Goal: Check status: Check status

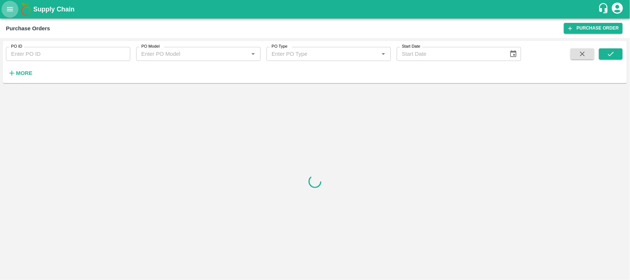
click at [7, 6] on icon "open drawer" at bounding box center [10, 9] width 8 height 8
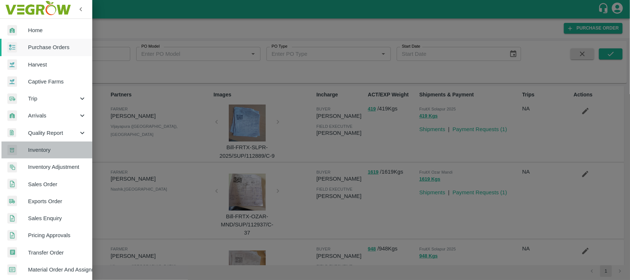
click at [47, 153] on span "Inventory" at bounding box center [57, 150] width 58 height 8
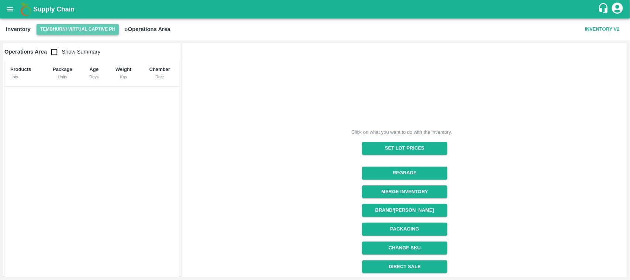
click at [80, 30] on button "Tembhurni Virtual Captive PH" at bounding box center [78, 29] width 83 height 11
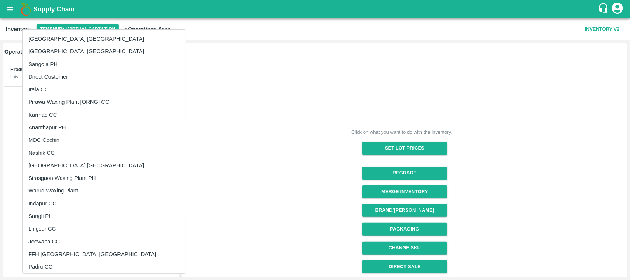
click at [245, 76] on div at bounding box center [315, 140] width 630 height 280
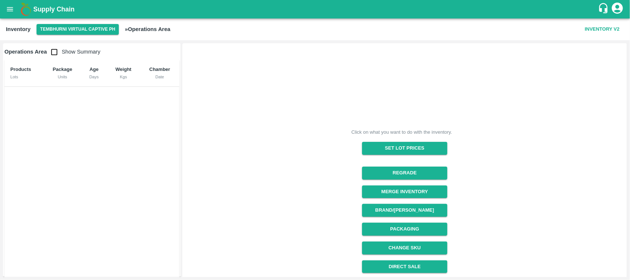
click at [103, 35] on div "Inventory Tembhurni Virtual Captive PH » Operations Area Inventory V2" at bounding box center [315, 29] width 630 height 22
click at [89, 25] on button "Tembhurni Virtual Captive PH" at bounding box center [78, 29] width 83 height 11
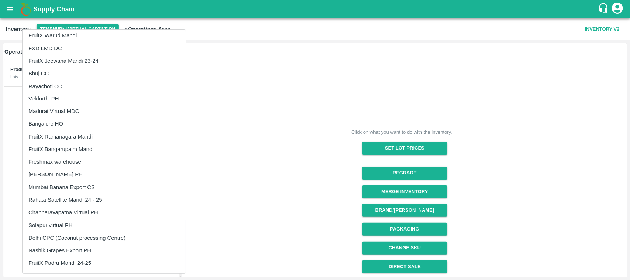
scroll to position [837, 0]
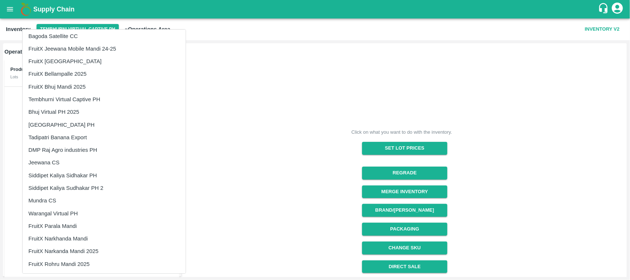
click at [195, 170] on div at bounding box center [315, 140] width 630 height 280
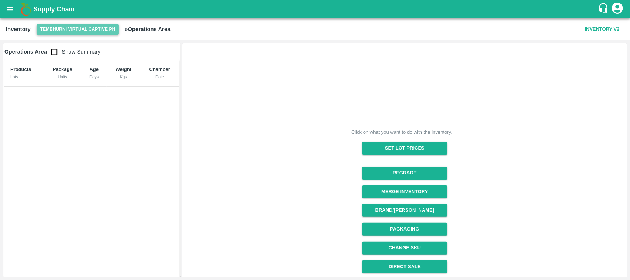
click at [58, 31] on button "Tembhurni Virtual Captive PH" at bounding box center [78, 29] width 83 height 11
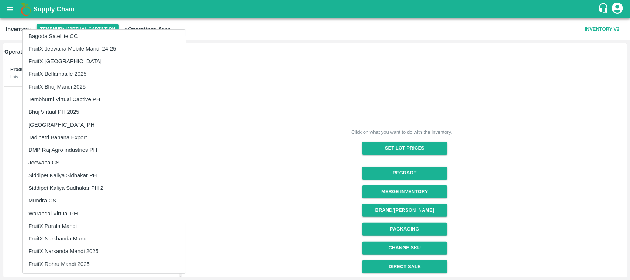
click at [79, 252] on li "FruitX Narkanda Mandi 2025" at bounding box center [103, 251] width 163 height 13
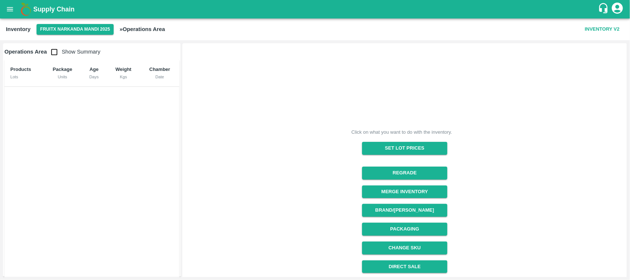
scroll to position [93, 0]
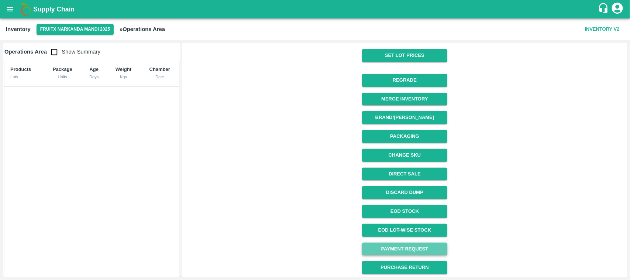
click at [413, 245] on link "Payment Request" at bounding box center [404, 248] width 85 height 13
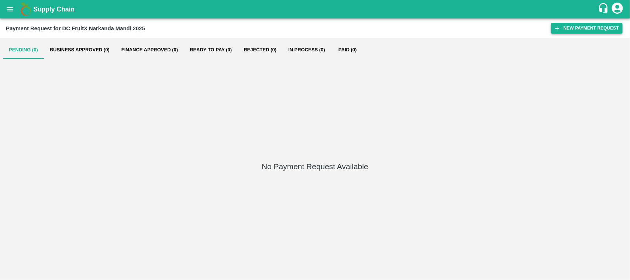
click at [559, 25] on icon "button" at bounding box center [557, 28] width 7 height 7
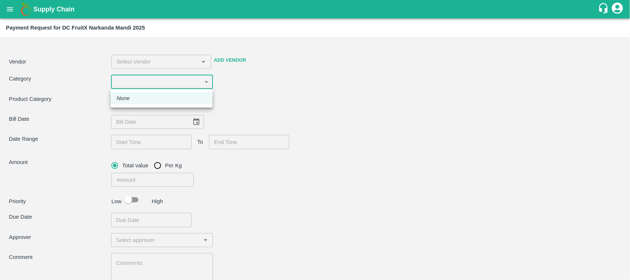
click at [139, 74] on body "Supply Chain Payment Request for DC FruitX Narkanda Mandi 2025 Vendor ​ Add Ven…" at bounding box center [315, 140] width 630 height 280
click at [167, 59] on div at bounding box center [315, 140] width 630 height 280
click at [168, 65] on input "input" at bounding box center [150, 62] width 73 height 10
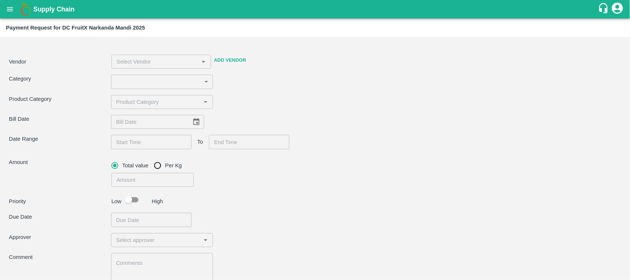
click at [290, 84] on div "Category ​ ​" at bounding box center [315, 81] width 612 height 14
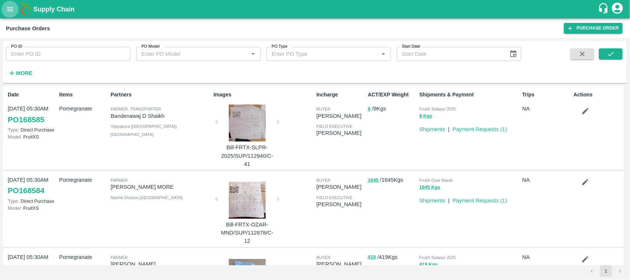
click at [4, 8] on button "open drawer" at bounding box center [9, 9] width 17 height 17
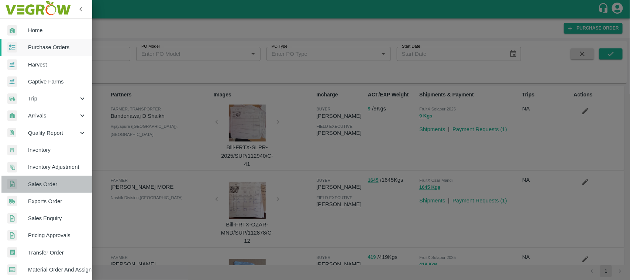
click at [45, 180] on span "Sales Order" at bounding box center [57, 184] width 58 height 8
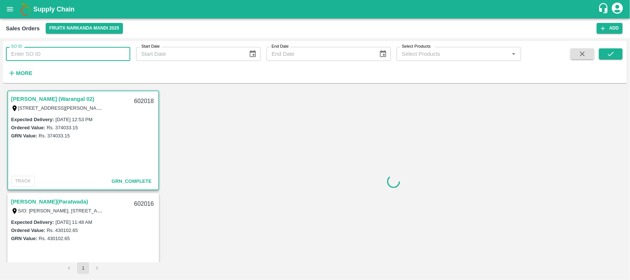
click at [34, 59] on input "SO ID" at bounding box center [68, 54] width 124 height 14
paste input "600609"
click at [611, 50] on icon "submit" at bounding box center [610, 54] width 8 height 8
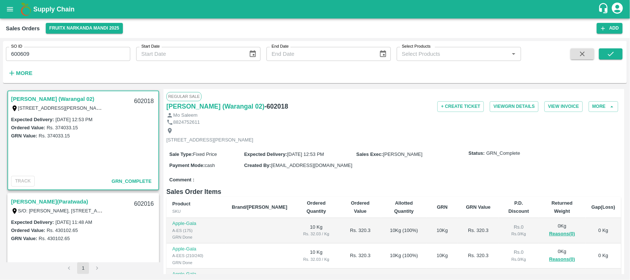
scroll to position [2, 0]
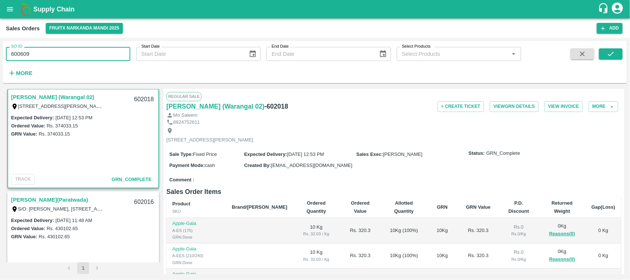
click at [42, 58] on input "600609" at bounding box center [68, 54] width 124 height 14
type input "600609"
click at [611, 59] on button "submit" at bounding box center [611, 53] width 24 height 11
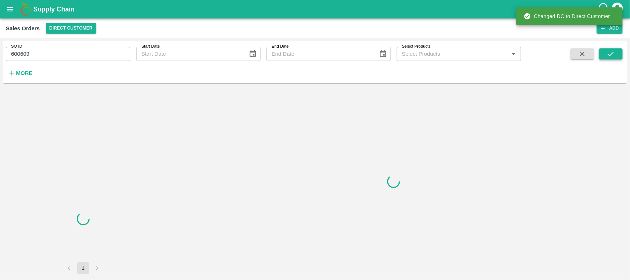
click at [610, 57] on icon "submit" at bounding box center [610, 54] width 8 height 8
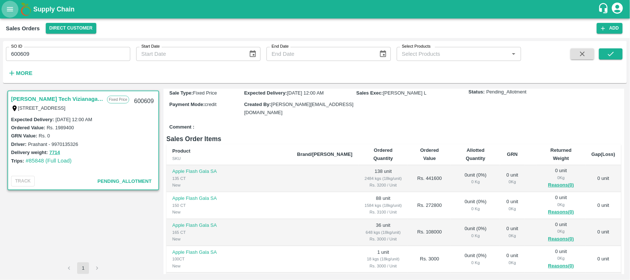
click at [11, 4] on button "open drawer" at bounding box center [9, 9] width 17 height 17
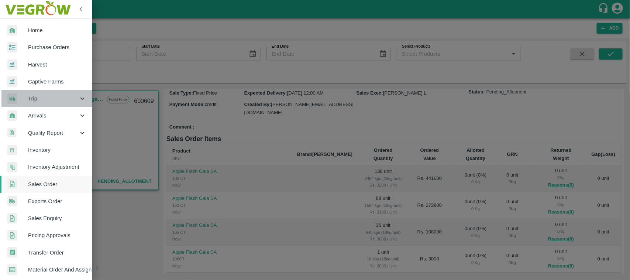
click at [34, 104] on div "Trip" at bounding box center [46, 98] width 92 height 17
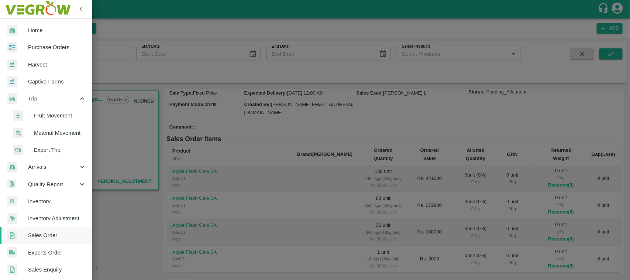
click at [45, 114] on span "Fruit Movement" at bounding box center [60, 115] width 52 height 8
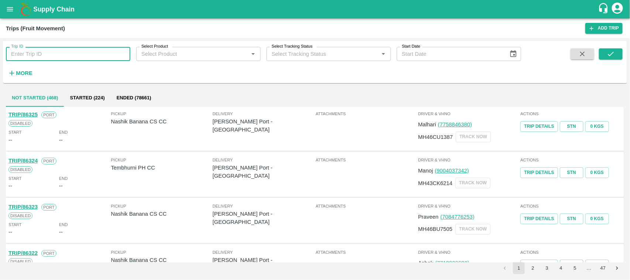
click at [42, 56] on input "Trip ID" at bounding box center [68, 54] width 124 height 14
paste input "81977"
type input "81977"
click at [610, 59] on button "submit" at bounding box center [611, 53] width 24 height 11
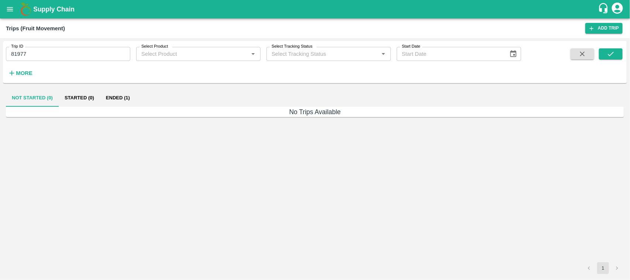
click at [111, 100] on button "Ended (1)" at bounding box center [118, 98] width 36 height 18
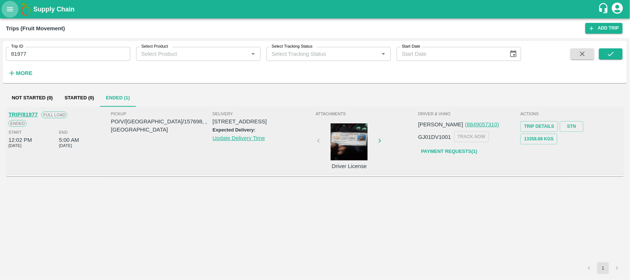
click at [10, 13] on icon "open drawer" at bounding box center [10, 9] width 8 height 8
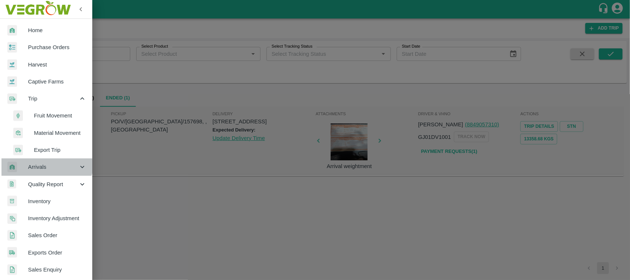
click at [43, 160] on div "Arrivals" at bounding box center [46, 166] width 92 height 17
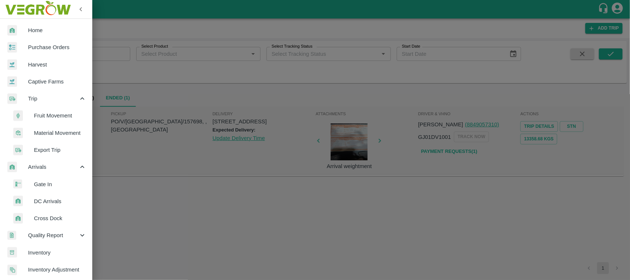
click at [47, 198] on span "DC Arrivals" at bounding box center [60, 201] width 52 height 8
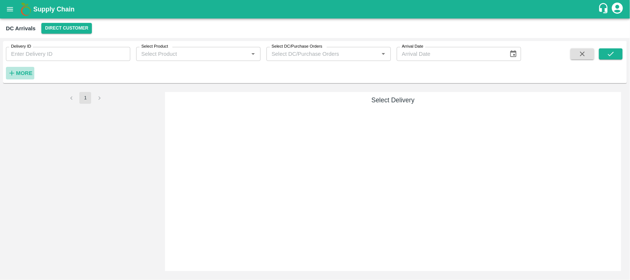
click at [23, 73] on strong "More" at bounding box center [24, 73] width 17 height 6
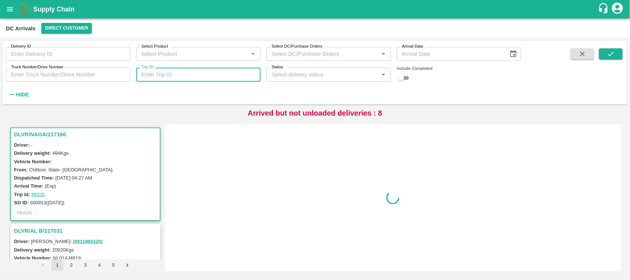
click at [200, 72] on input "Trip ID" at bounding box center [198, 74] width 124 height 14
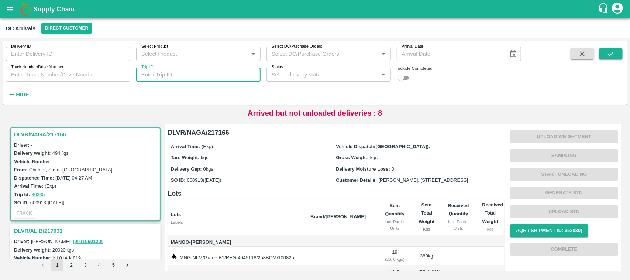
paste input "81977"
type input "81977"
click at [615, 51] on button "submit" at bounding box center [611, 53] width 24 height 11
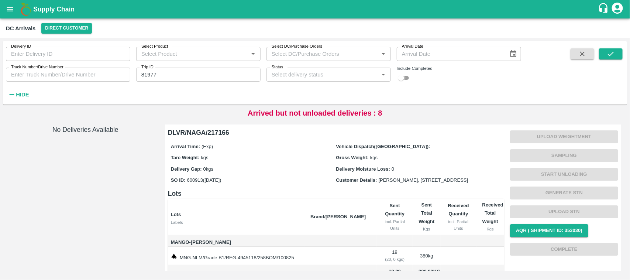
click at [401, 77] on input "checkbox" at bounding box center [401, 77] width 27 height 9
checkbox input "true"
click at [608, 58] on icon "submit" at bounding box center [610, 54] width 8 height 8
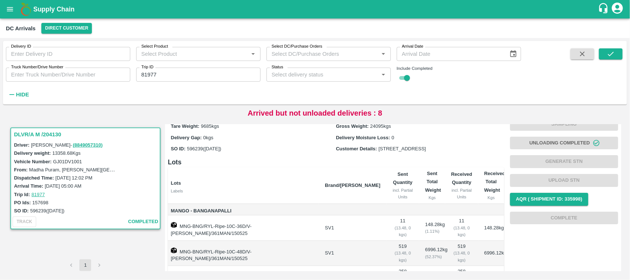
scroll to position [32, 0]
drag, startPoint x: 46, startPoint y: 210, endPoint x: 31, endPoint y: 209, distance: 15.9
click at [31, 209] on label "596239 (17 May)" at bounding box center [47, 211] width 34 height 6
copy label "596239"
click at [10, 10] on icon "open drawer" at bounding box center [10, 9] width 8 height 8
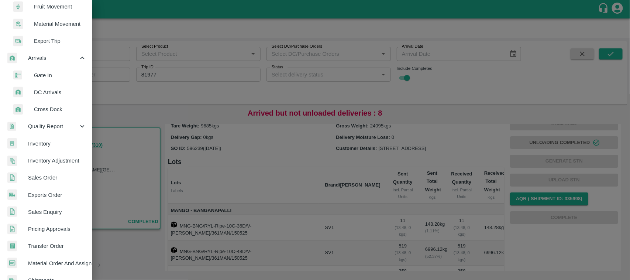
scroll to position [110, 0]
click at [46, 174] on span "Sales Order" at bounding box center [57, 177] width 58 height 8
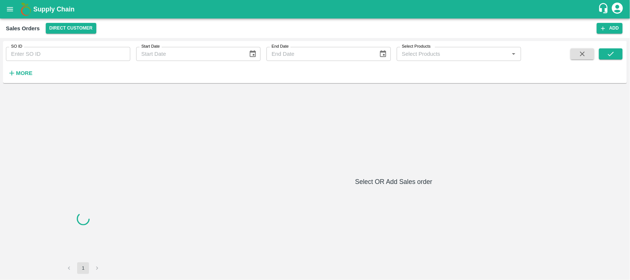
click at [53, 58] on input "SO ID" at bounding box center [68, 54] width 124 height 14
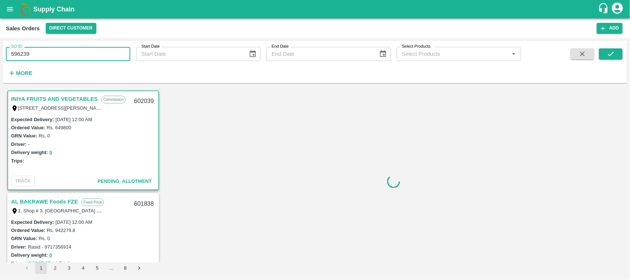
click at [53, 58] on input "596239" at bounding box center [68, 54] width 124 height 14
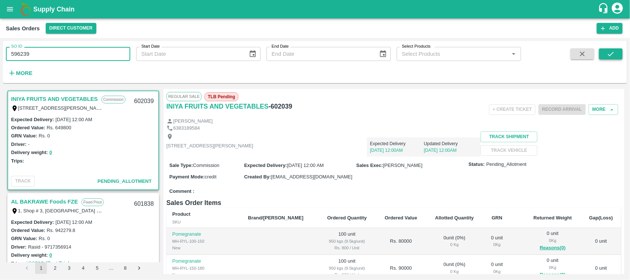
type input "596239"
click at [603, 56] on button "submit" at bounding box center [611, 53] width 24 height 11
